Goal: Task Accomplishment & Management: Use online tool/utility

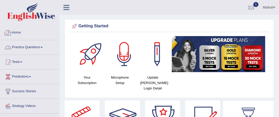
click at [17, 29] on link "Home" at bounding box center [29, 32] width 59 height 13
click at [16, 34] on link "Home" at bounding box center [29, 32] width 58 height 13
click at [128, 50] on div at bounding box center [124, 54] width 36 height 36
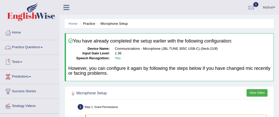
click at [25, 62] on link "Tests" at bounding box center [29, 61] width 59 height 13
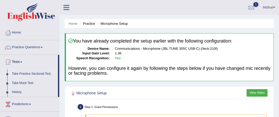
click at [23, 76] on link "Take Practice Sectional Test" at bounding box center [34, 74] width 48 height 9
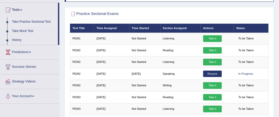
scroll to position [50, 0]
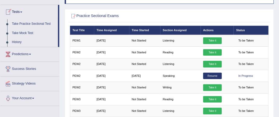
click at [22, 9] on link "Tests" at bounding box center [29, 11] width 58 height 13
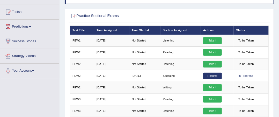
click at [22, 9] on link "Tests" at bounding box center [29, 11] width 59 height 13
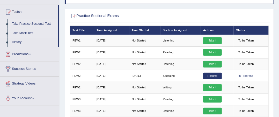
click at [17, 31] on link "Take Mock Test" at bounding box center [34, 33] width 48 height 9
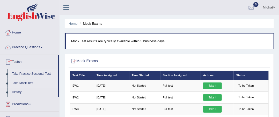
click at [27, 72] on link "Take Practice Sectional Test" at bounding box center [34, 74] width 48 height 9
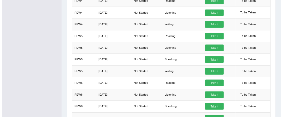
scroll to position [194, 0]
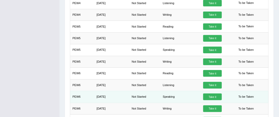
click at [220, 94] on link "Take it" at bounding box center [212, 97] width 19 height 7
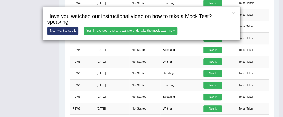
click at [118, 29] on link "Yes, I have seen that and want to undertake the mock exam now" at bounding box center [131, 31] width 94 height 8
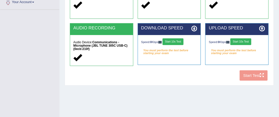
scroll to position [119, 0]
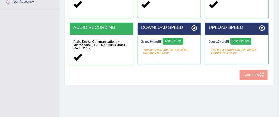
click at [177, 39] on button "Start 10s Test" at bounding box center [172, 41] width 21 height 7
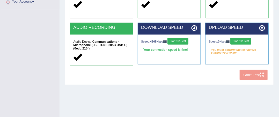
click at [247, 40] on button "Start 10s Test" at bounding box center [240, 41] width 21 height 7
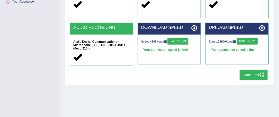
click at [255, 76] on button "Start Test" at bounding box center [253, 75] width 28 height 10
